Goal: Task Accomplishment & Management: Use online tool/utility

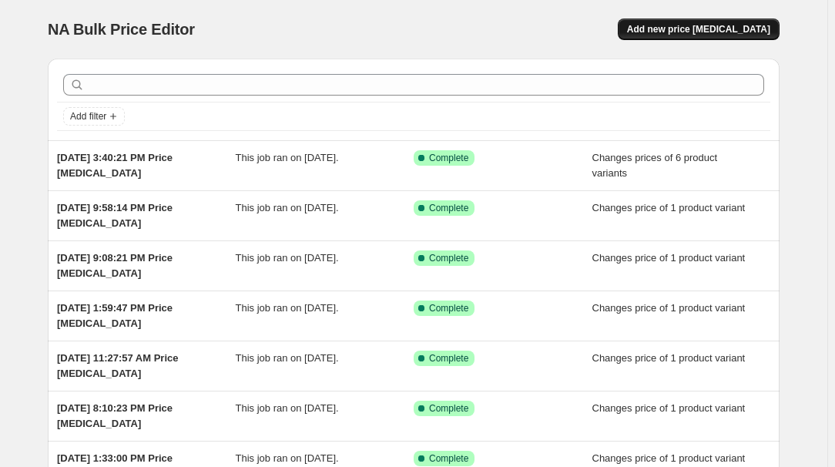
click at [716, 22] on button "Add new price [MEDICAL_DATA]" at bounding box center [699, 29] width 162 height 22
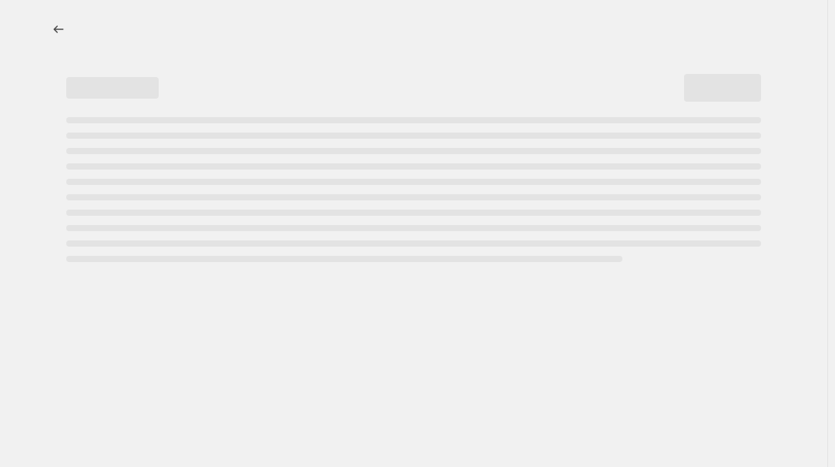
select select "percentage"
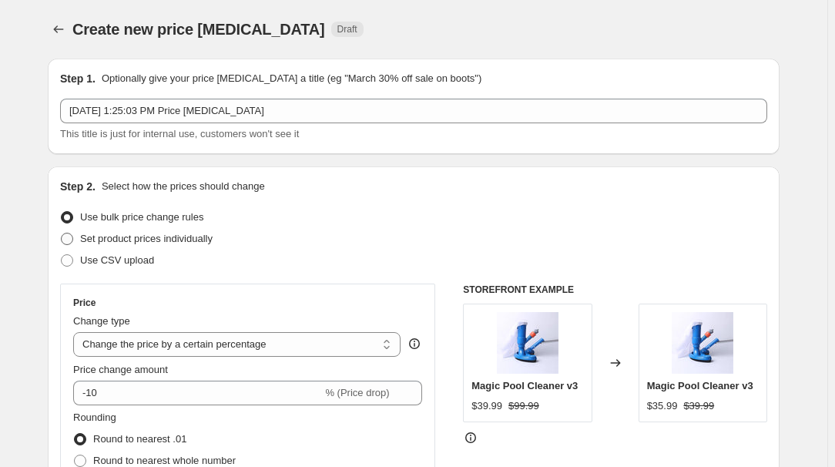
click at [136, 238] on span "Set product prices individually" at bounding box center [146, 239] width 132 height 12
click at [62, 233] on input "Set product prices individually" at bounding box center [61, 233] width 1 height 1
radio input "true"
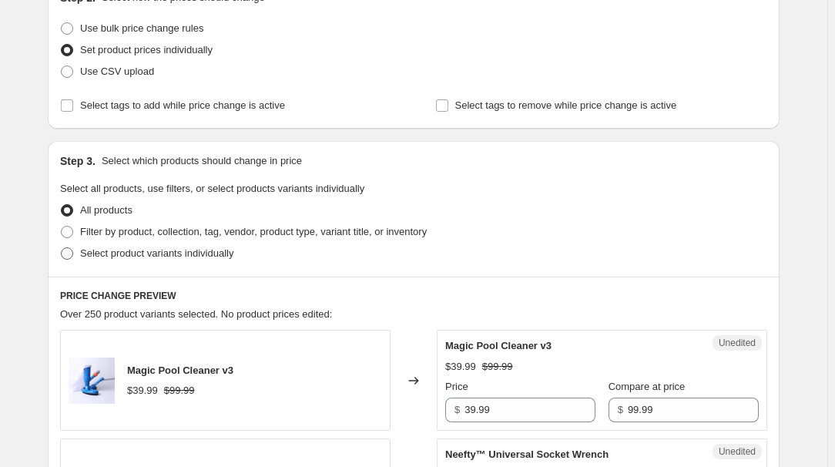
scroll to position [280, 0]
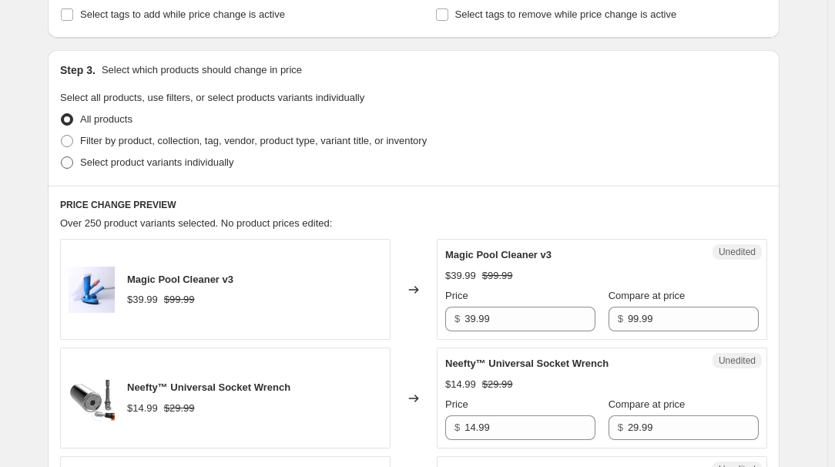
click at [130, 155] on span "Select product variants individually" at bounding box center [156, 162] width 153 height 15
click at [62, 156] on input "Select product variants individually" at bounding box center [61, 156] width 1 height 1
radio input "true"
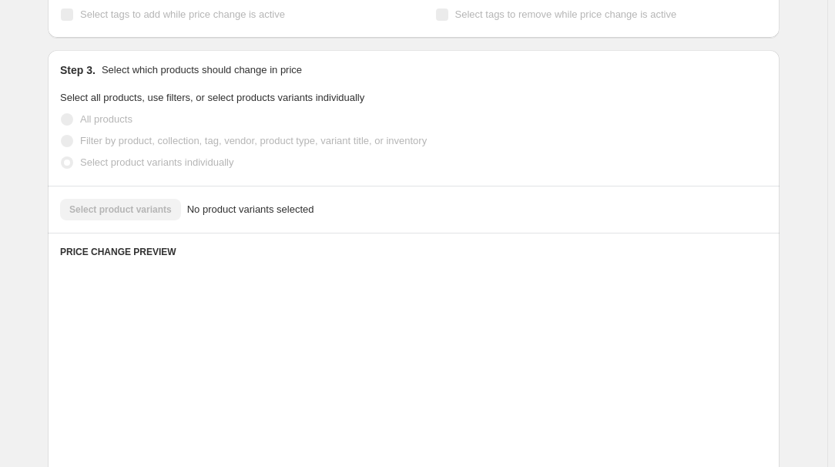
scroll to position [420, 0]
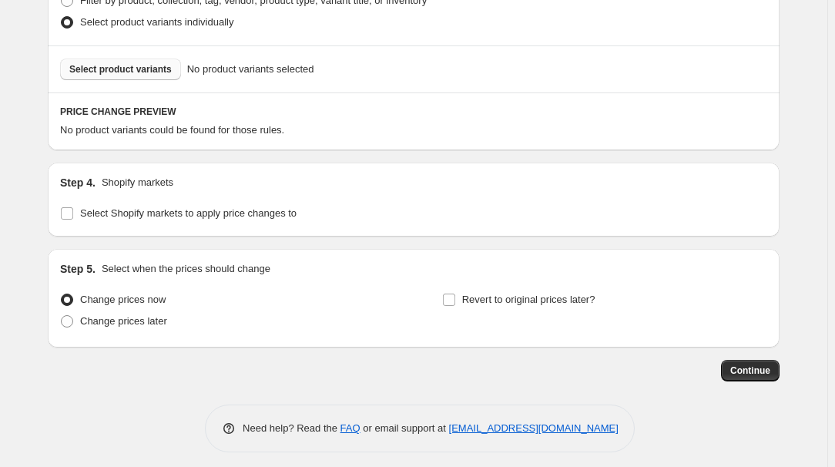
click at [112, 73] on span "Select product variants" at bounding box center [120, 69] width 102 height 12
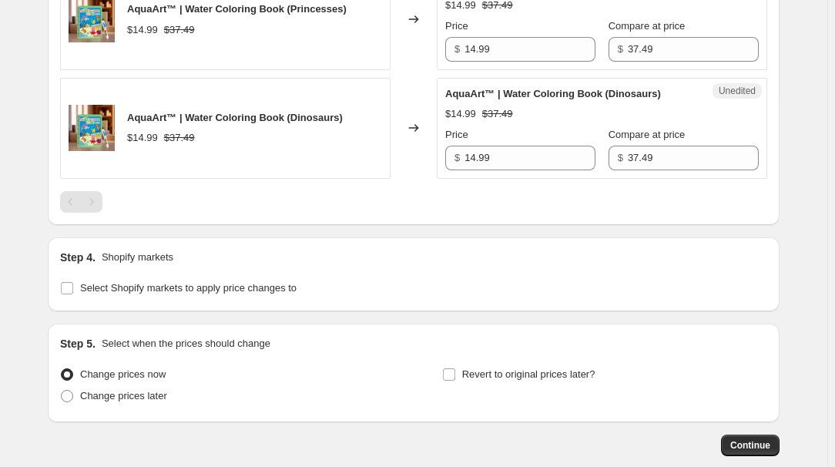
scroll to position [893, 0]
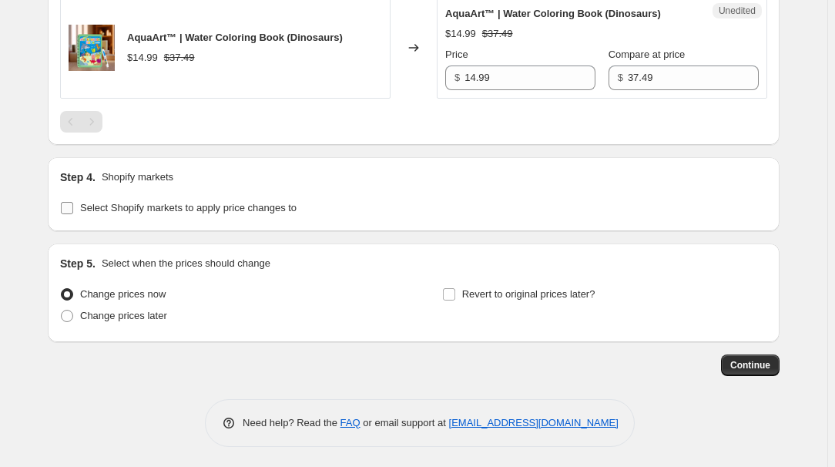
click at [129, 206] on span "Select Shopify markets to apply price changes to" at bounding box center [188, 208] width 216 height 12
click at [73, 206] on input "Select Shopify markets to apply price changes to" at bounding box center [67, 208] width 12 height 12
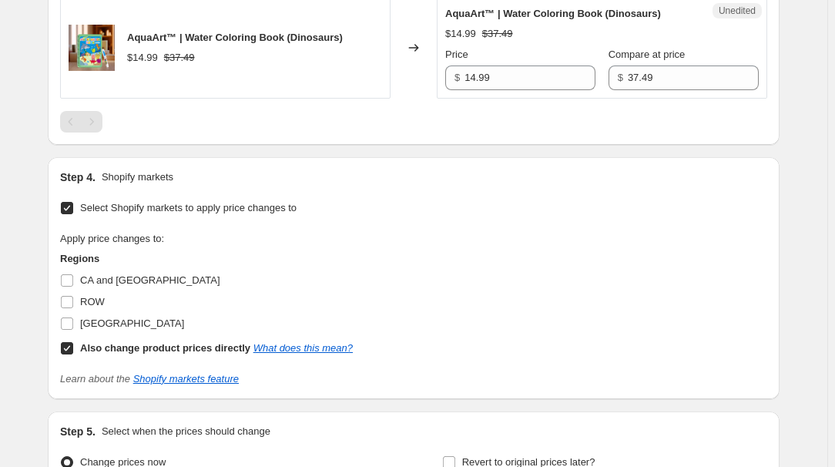
click at [109, 211] on span "Select Shopify markets to apply price changes to" at bounding box center [188, 208] width 216 height 12
click at [73, 211] on input "Select Shopify markets to apply price changes to" at bounding box center [67, 208] width 12 height 12
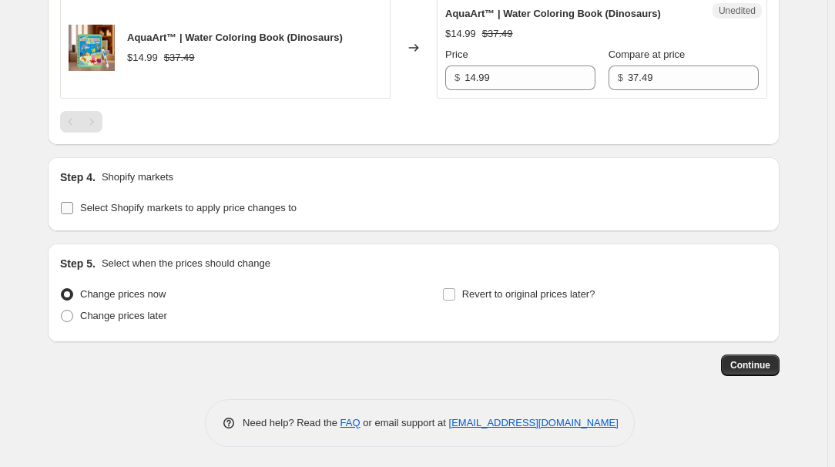
click at [153, 197] on label "Select Shopify markets to apply price changes to" at bounding box center [178, 208] width 236 height 22
click at [73, 202] on input "Select Shopify markets to apply price changes to" at bounding box center [67, 208] width 12 height 12
checkbox input "true"
